Goal: Task Accomplishment & Management: Manage account settings

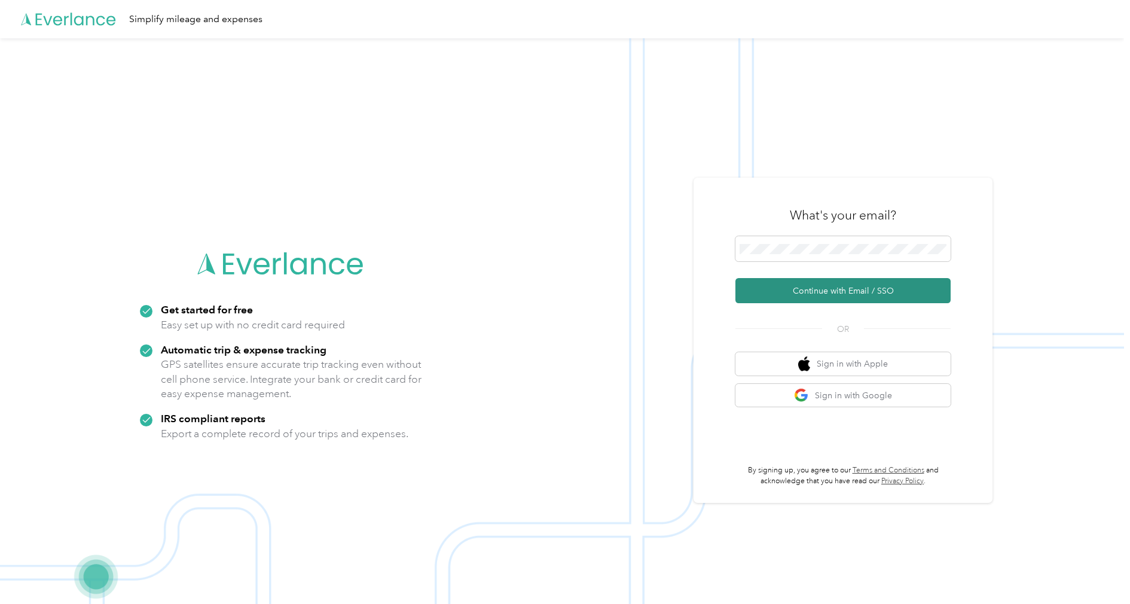
click at [839, 283] on button "Continue with Email / SSO" at bounding box center [843, 290] width 215 height 25
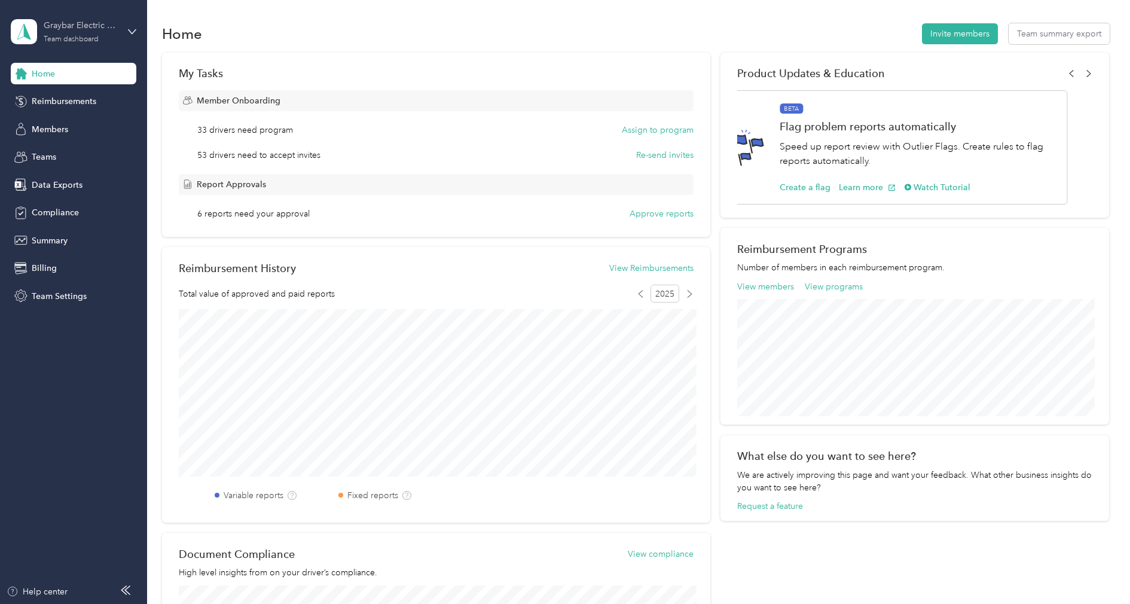
click at [78, 38] on div "Team dashboard" at bounding box center [71, 39] width 55 height 7
click at [65, 148] on div "Log out" at bounding box center [45, 153] width 46 height 13
